Goal: Find specific page/section: Find specific page/section

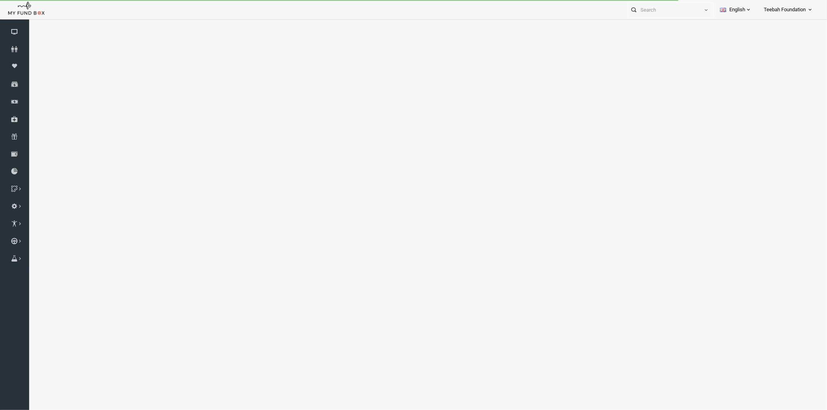
select select "100"
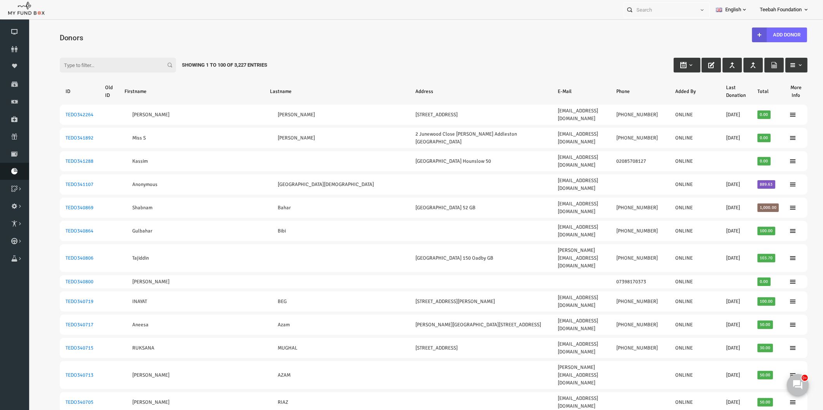
click at [12, 171] on icon at bounding box center [14, 171] width 29 height 6
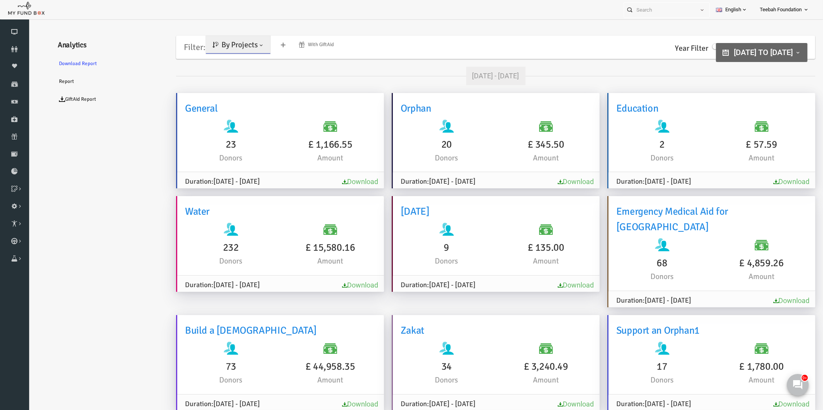
click at [711, 54] on div "Year Filter Select Year [DATE] 2024 2023 2022 2021 2020 2019 2018 Select Year […" at bounding box center [746, 46] width 92 height 15
type input "[DATE]"
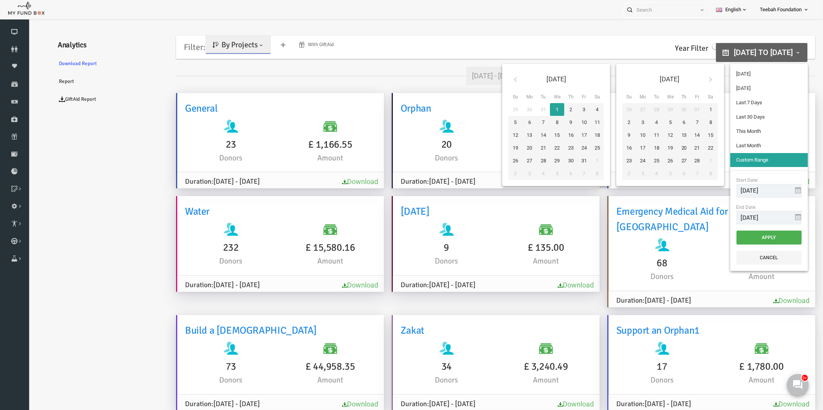
click at [718, 52] on span "[DATE] to [DATE]" at bounding box center [747, 52] width 59 height 9
type input "[DATE]"
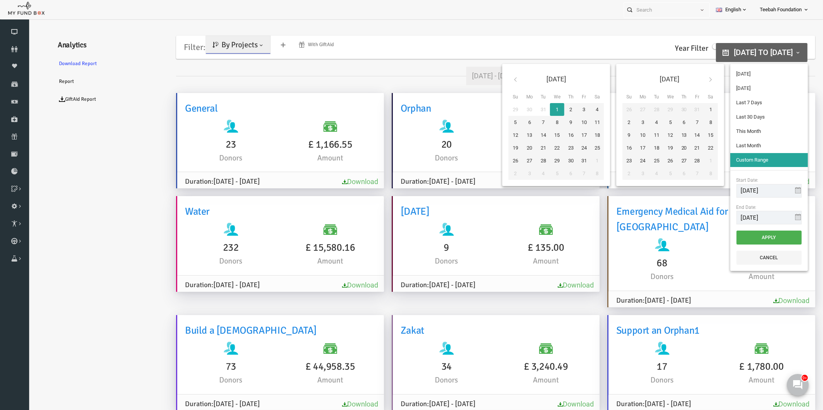
type input "[DATE]"
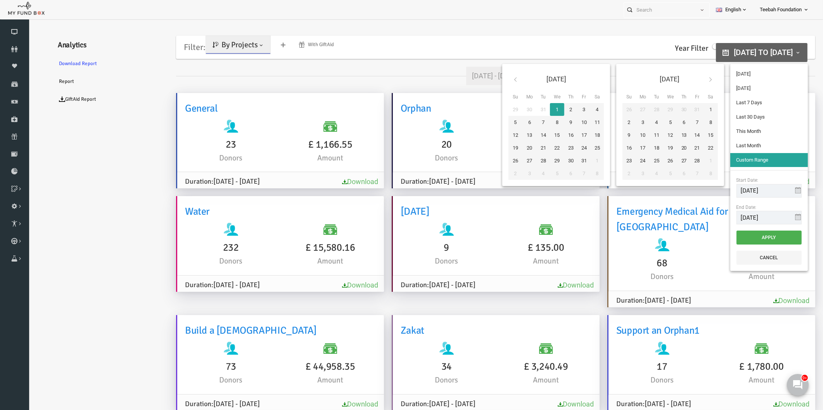
type input "[DATE]"
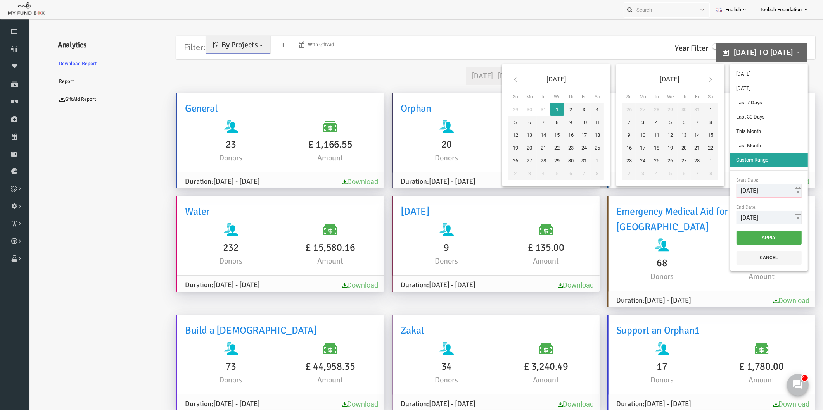
click at [758, 193] on input "[DATE]" at bounding box center [753, 191] width 65 height 14
click at [744, 234] on button "Apply" at bounding box center [753, 238] width 65 height 14
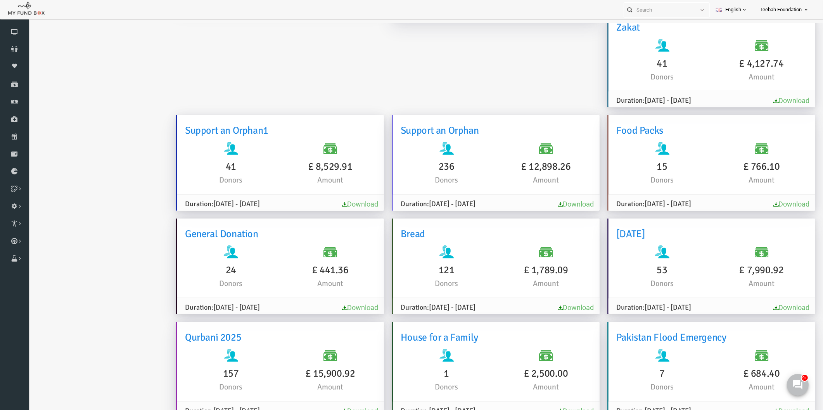
scroll to position [910, 0]
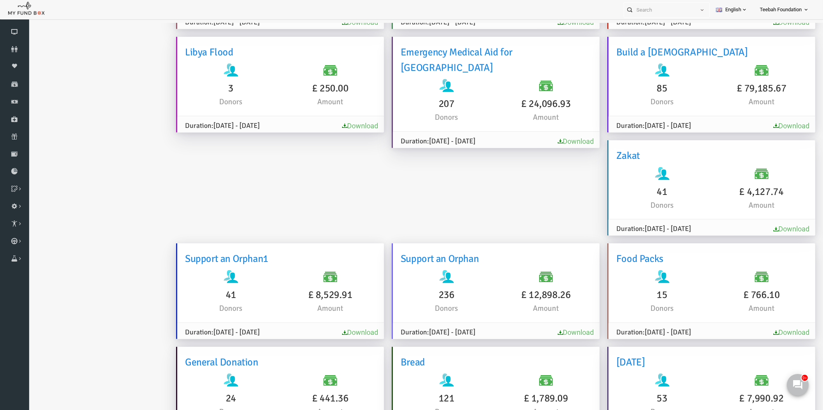
scroll to position [0, 0]
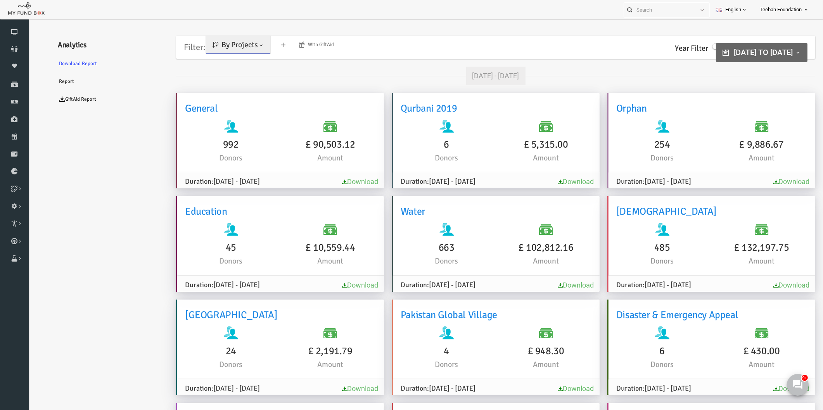
click at [218, 43] on span "By Projects" at bounding box center [224, 45] width 36 height 10
click at [213, 76] on link "By Causes" at bounding box center [223, 79] width 66 height 14
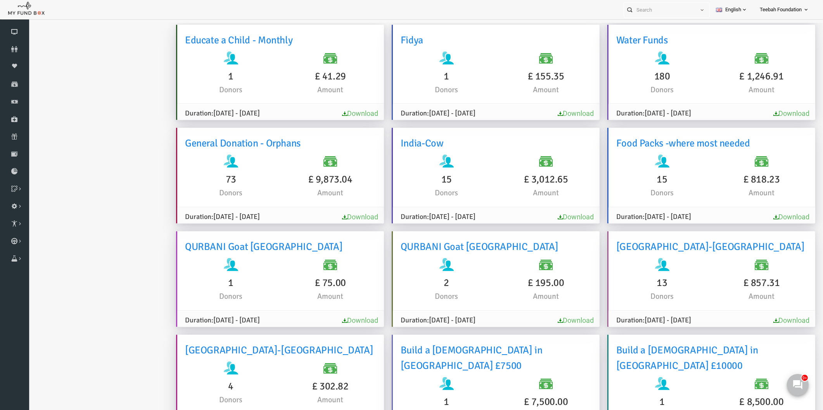
scroll to position [3203, 0]
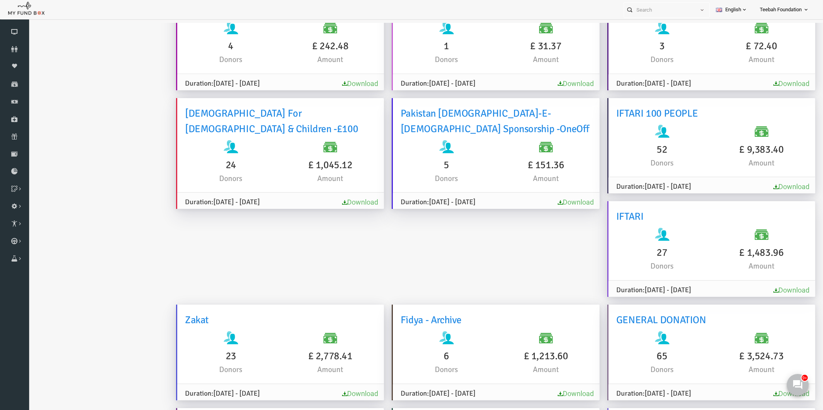
click at [760, 390] on link "Download" at bounding box center [776, 394] width 36 height 8
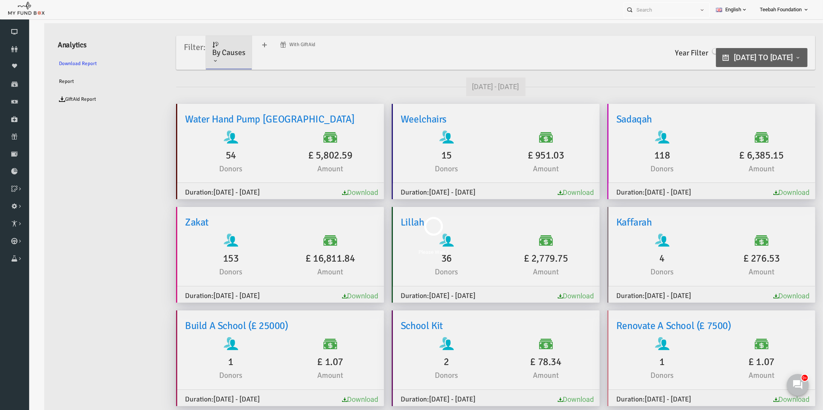
scroll to position [23, 0]
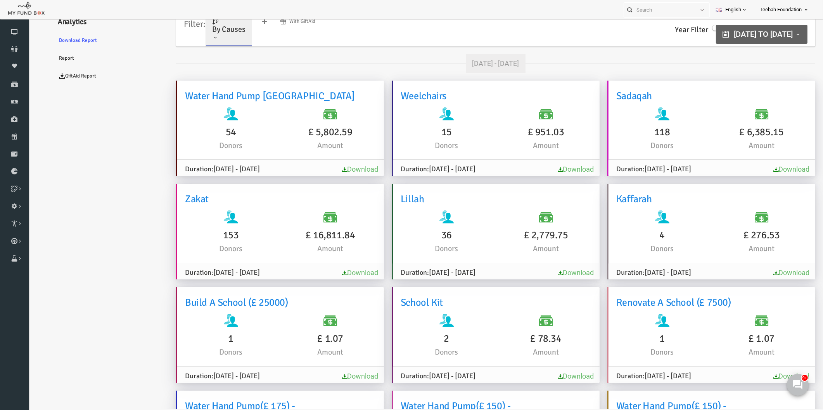
click at [750, 32] on span "[DATE] to [DATE]" at bounding box center [747, 33] width 59 height 9
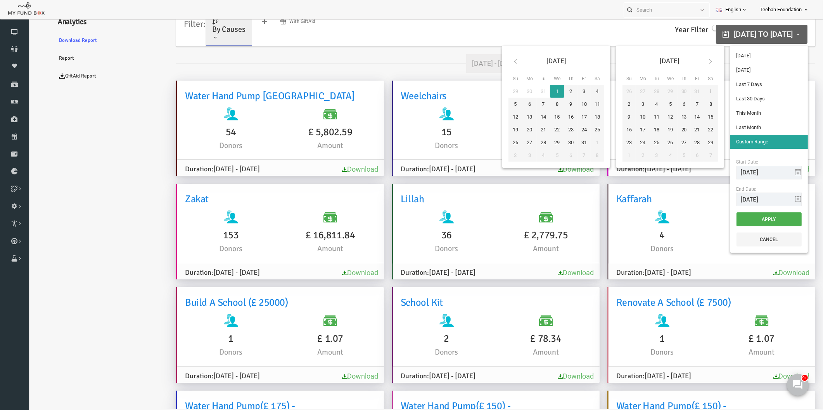
type input "[DATE]"
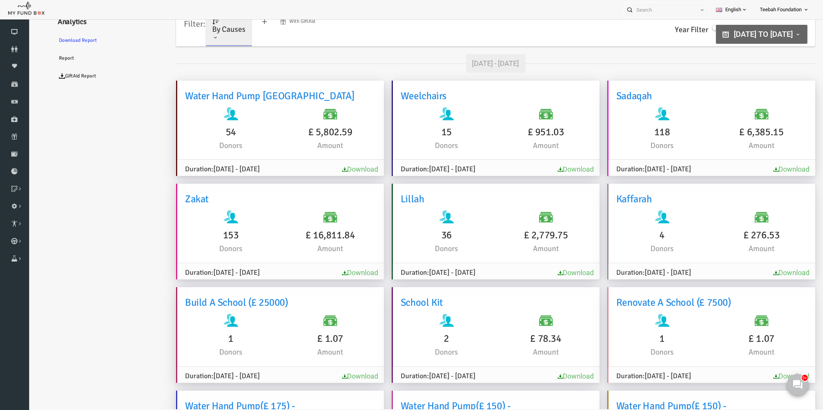
click at [331, 273] on link "Download" at bounding box center [344, 273] width 36 height 8
drag, startPoint x: 130, startPoint y: 126, endPoint x: 134, endPoint y: 125, distance: 4.3
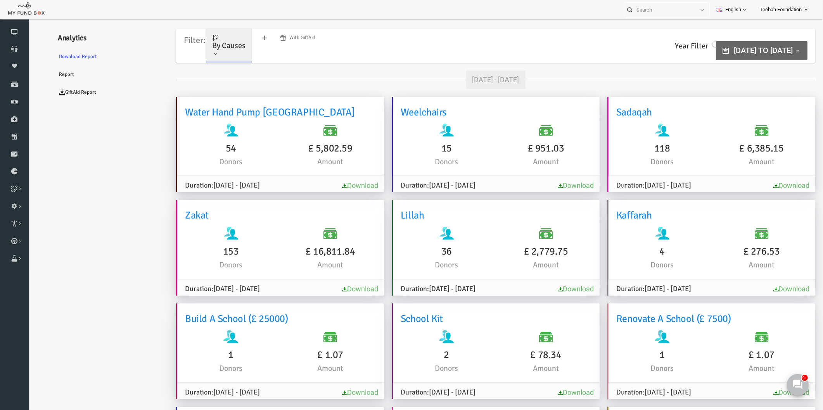
scroll to position [0, 0]
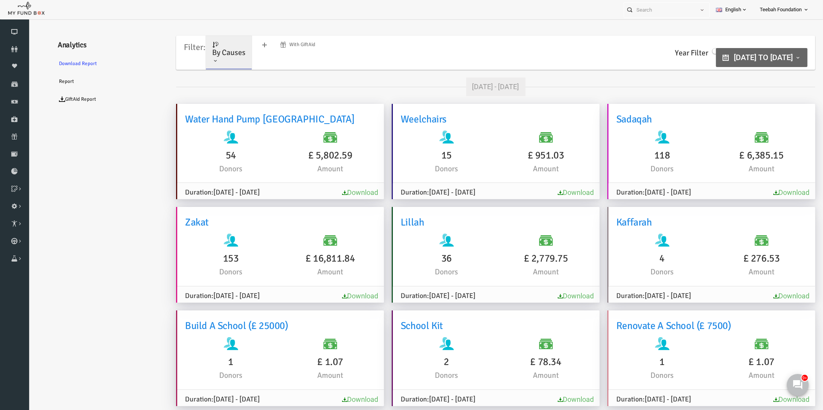
click at [12, 47] on icon at bounding box center [14, 49] width 29 height 6
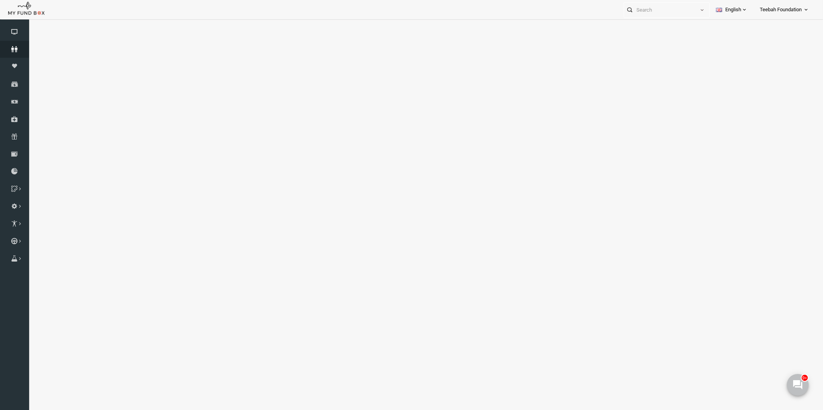
select select "100"
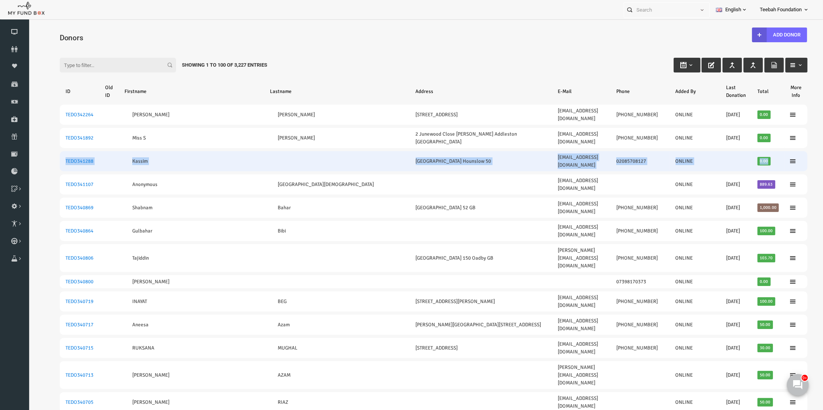
drag, startPoint x: 44, startPoint y: 144, endPoint x: 754, endPoint y: 145, distance: 710.3
click at [754, 151] on tr "TEDO341288 Kassim Hibernia Gardens Hounslow 50 [EMAIL_ADDRESS][DOMAIN_NAME] 020…" at bounding box center [418, 161] width 748 height 20
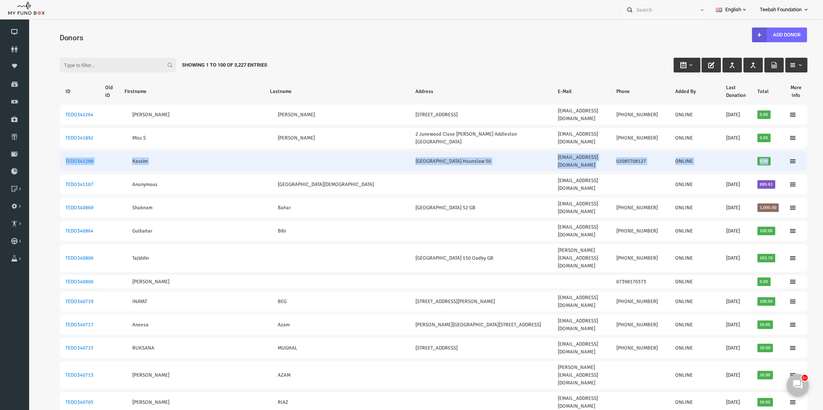
drag, startPoint x: 48, startPoint y: 143, endPoint x: 759, endPoint y: 149, distance: 711.5
click at [759, 151] on tr "TEDO341288 Kassim Hibernia Gardens Hounslow 50 [EMAIL_ADDRESS][DOMAIN_NAME] 020…" at bounding box center [418, 161] width 748 height 20
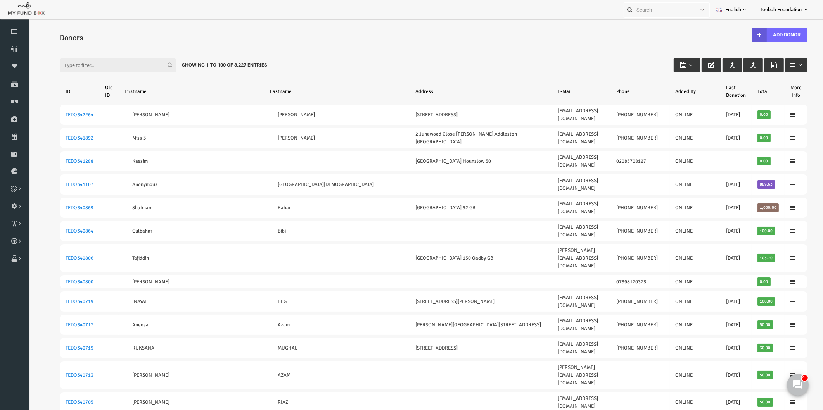
click at [441, 21] on div at bounding box center [425, 227] width 795 height 417
click at [458, 17] on div "Personal Contact BID Orphan GID Payment Status Partner OID Reference code Trans…" at bounding box center [407, 9] width 815 height 19
